Goal: Obtain resource: Obtain resource

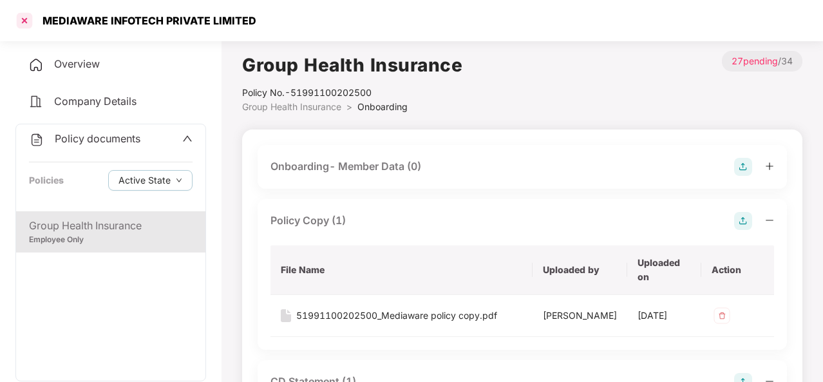
click at [23, 15] on div at bounding box center [24, 20] width 21 height 21
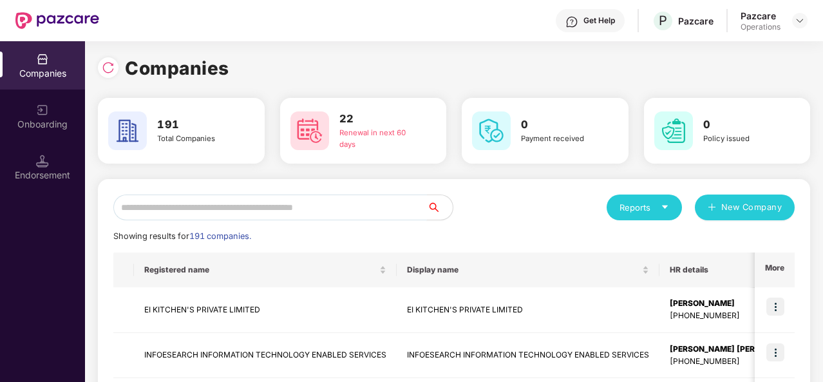
click at [220, 207] on input "text" at bounding box center [270, 207] width 314 height 26
paste input "**********"
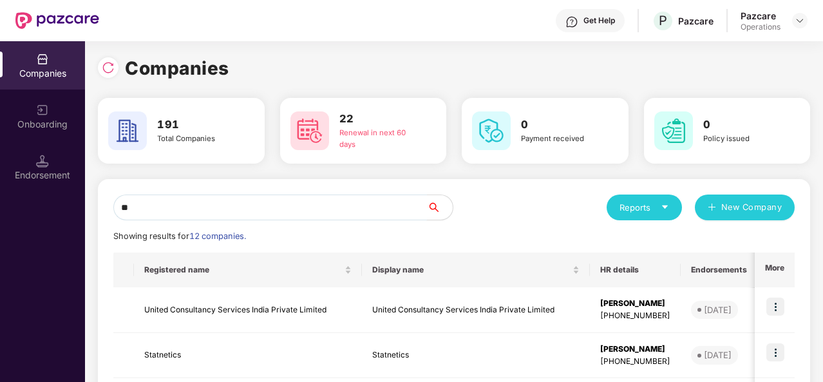
type input "*"
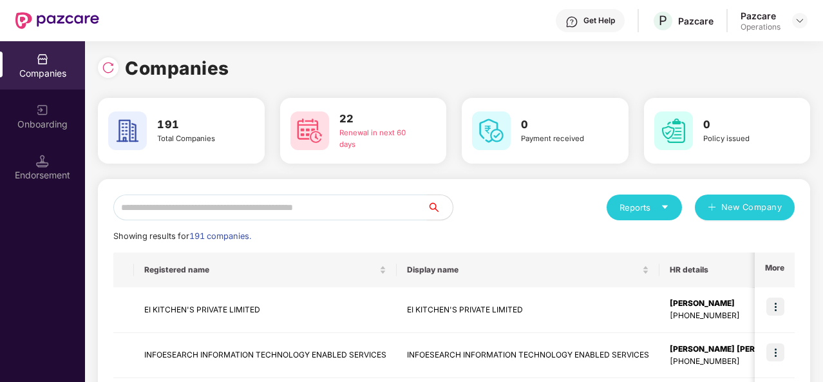
click at [281, 203] on input "text" at bounding box center [270, 207] width 314 height 26
paste input "**********"
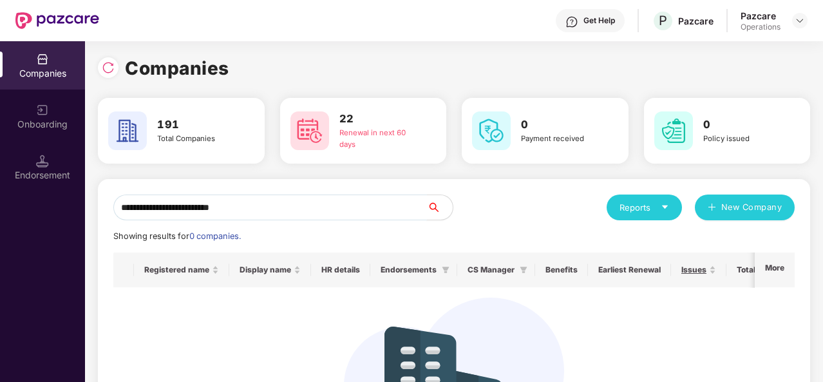
click at [255, 208] on input "**********" at bounding box center [270, 207] width 314 height 26
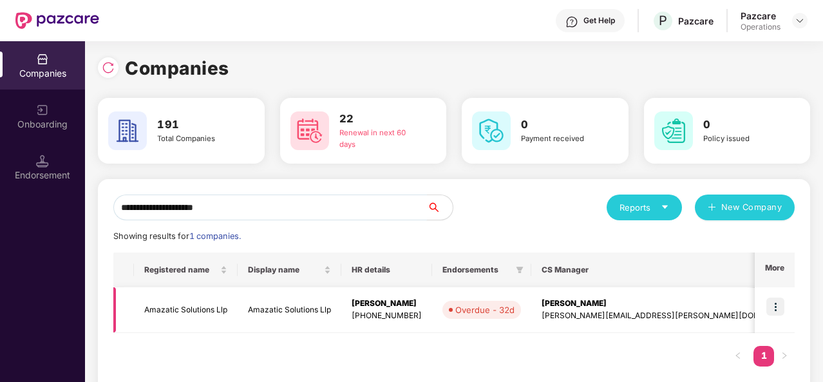
type input "**********"
click at [196, 306] on td "Amazatic Solutions Llp" at bounding box center [186, 310] width 104 height 46
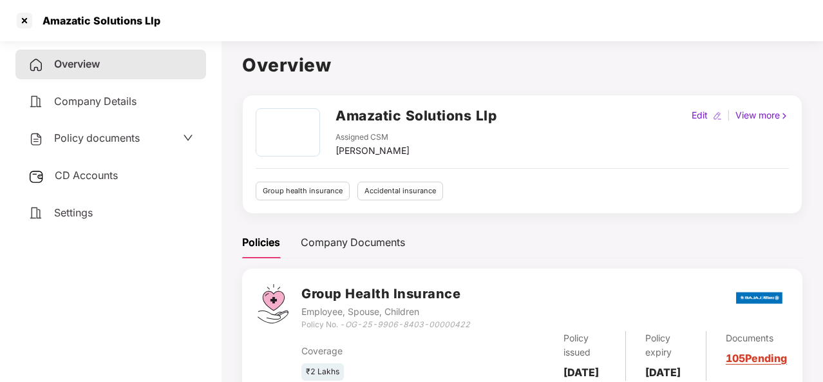
click at [92, 145] on div "Policy documents" at bounding box center [83, 138] width 111 height 17
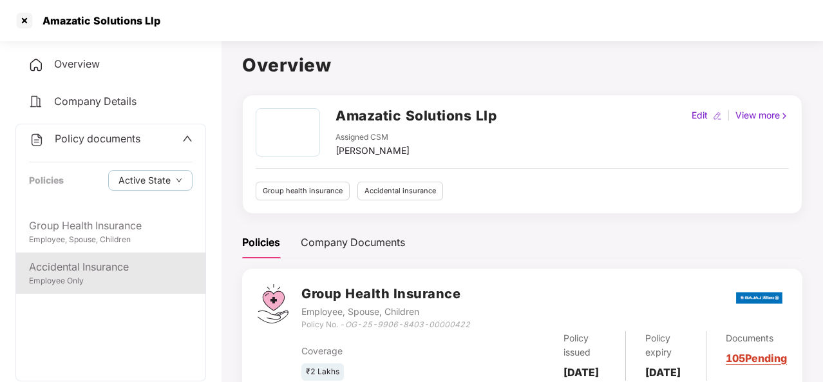
click at [93, 283] on div "Employee Only" at bounding box center [111, 281] width 164 height 12
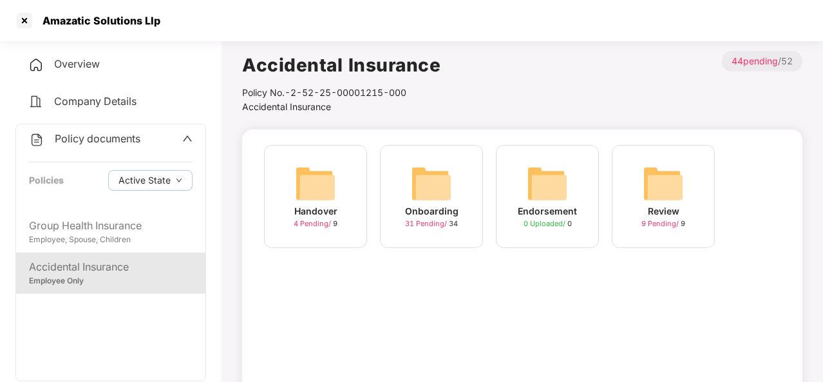
click at [415, 202] on img at bounding box center [431, 183] width 41 height 41
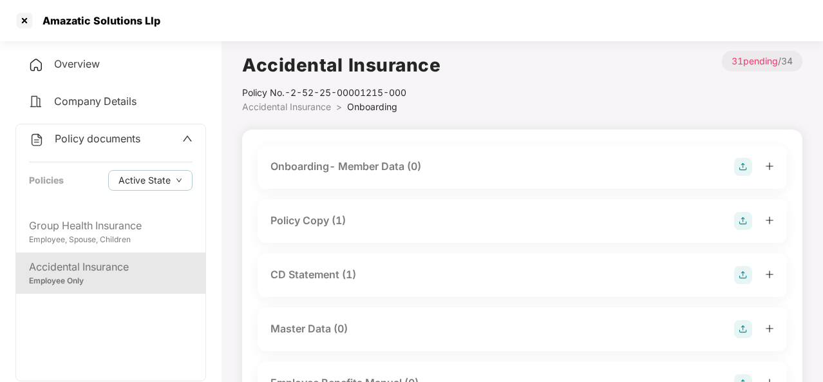
click at [297, 220] on div "Policy Copy (1)" at bounding box center [307, 220] width 75 height 16
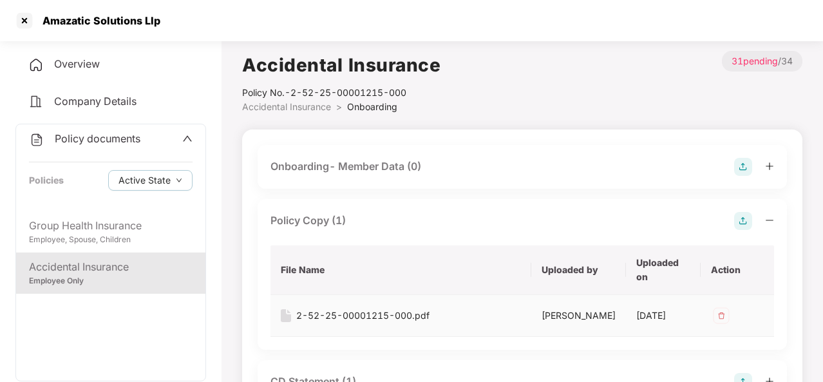
click at [346, 310] on div "2-52-25-00001215-000.pdf" at bounding box center [362, 315] width 133 height 14
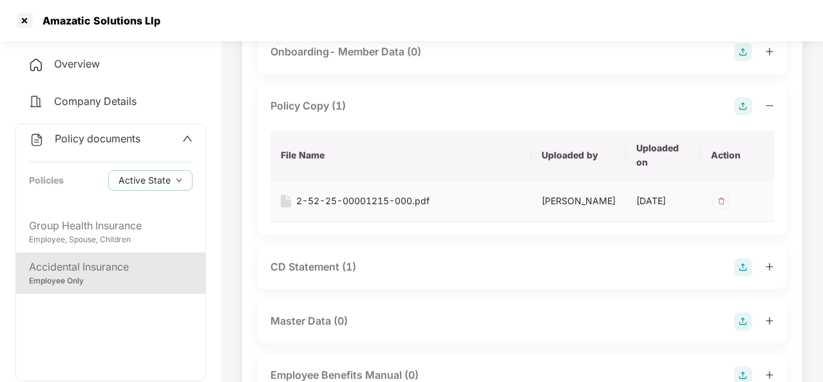
scroll to position [117, 0]
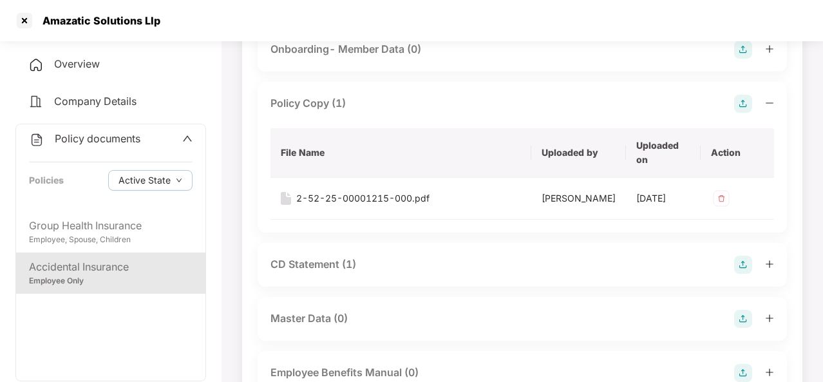
click at [319, 272] on div "CD Statement (1)" at bounding box center [313, 264] width 86 height 16
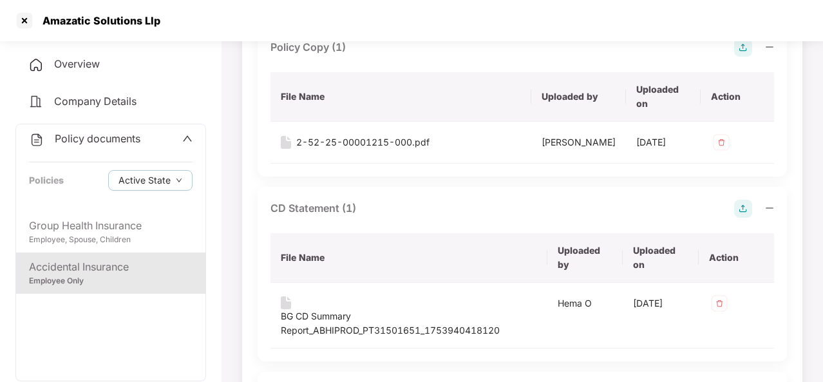
scroll to position [195, 0]
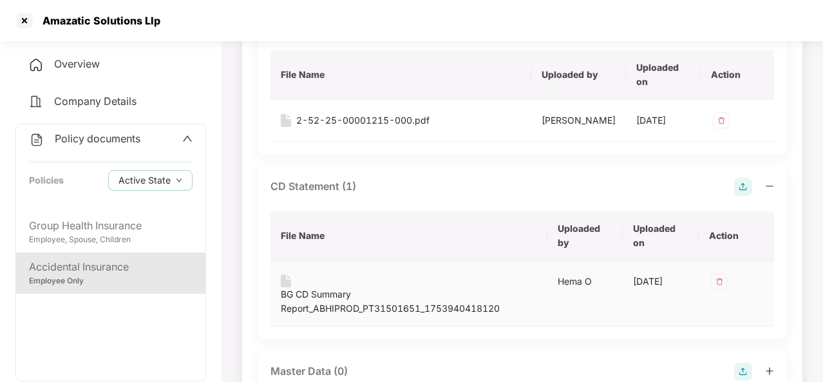
click at [328, 305] on div "BG CD Summary Report_ABHIPROD_PT31501651_1753940418120" at bounding box center [409, 301] width 256 height 28
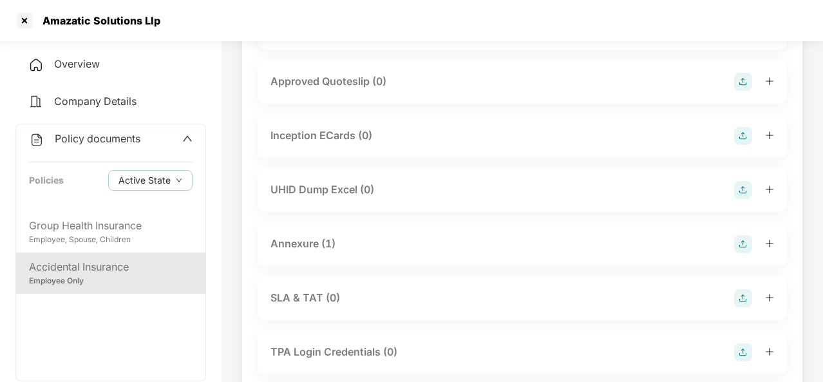
scroll to position [765, 0]
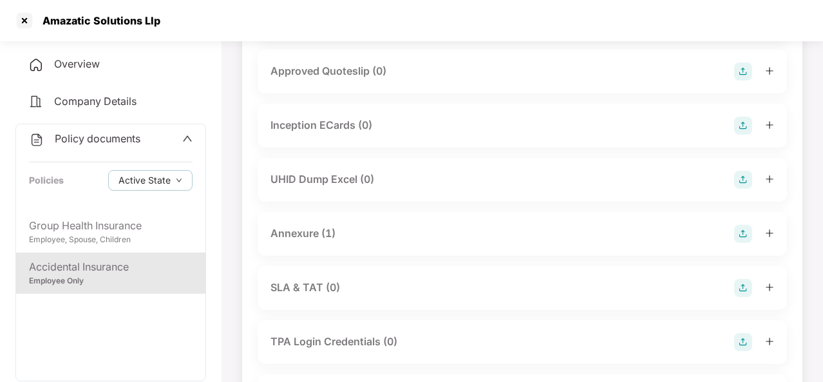
click at [303, 239] on div "Annexure (1)" at bounding box center [302, 233] width 65 height 16
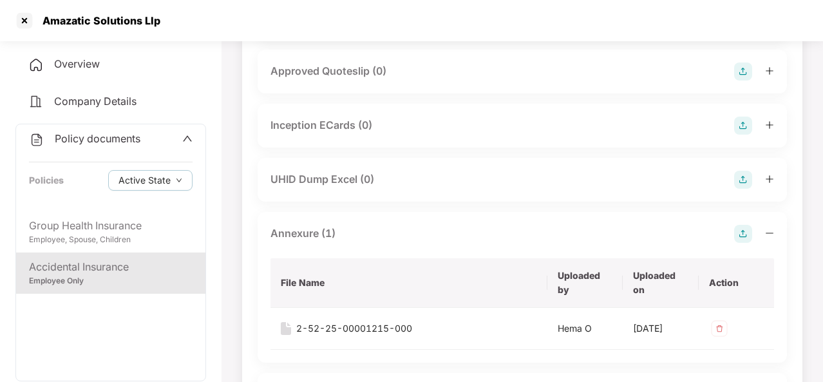
scroll to position [817, 0]
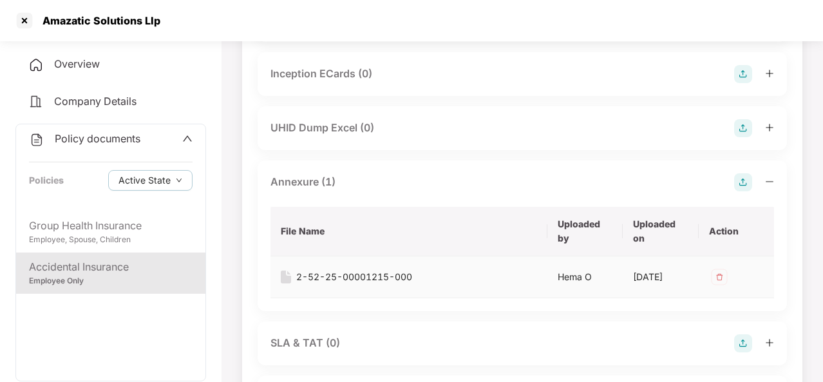
click at [323, 279] on div "2-52-25-00001215-000" at bounding box center [354, 277] width 116 height 14
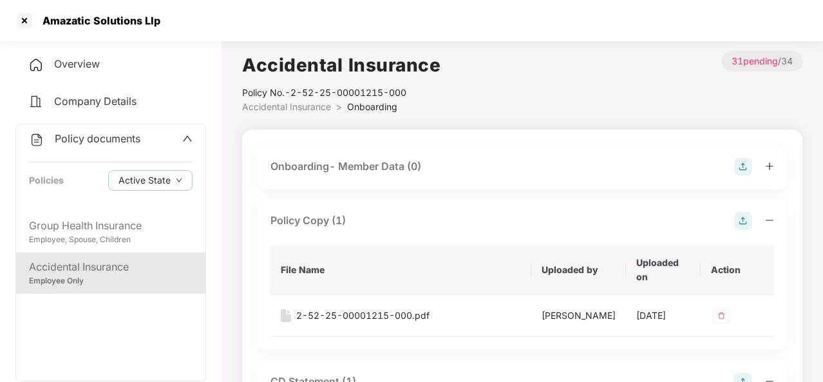
scroll to position [0, 0]
